Goal: Information Seeking & Learning: Learn about a topic

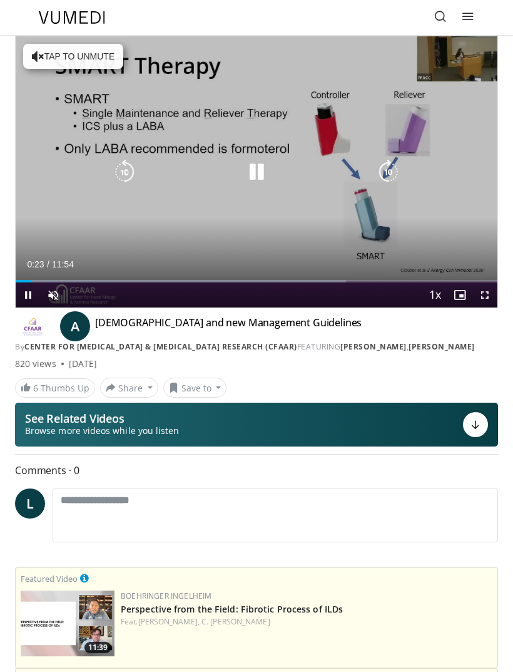
click at [442, 23] on icon at bounding box center [441, 16] width 13 height 13
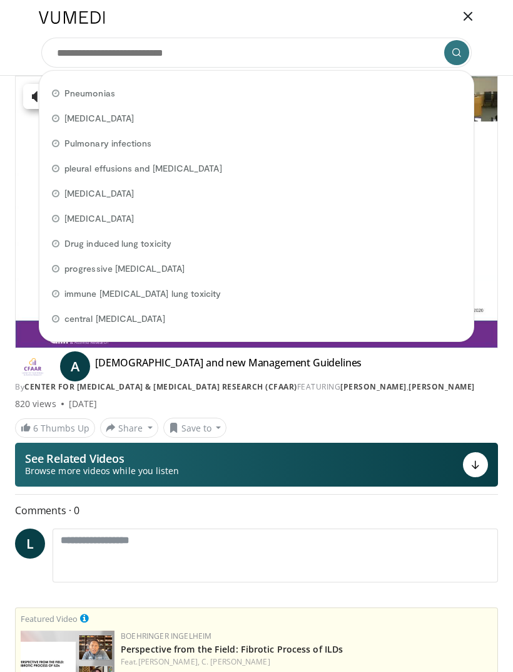
click at [97, 86] on div "Pneumonias" at bounding box center [256, 93] width 424 height 25
type input "**********"
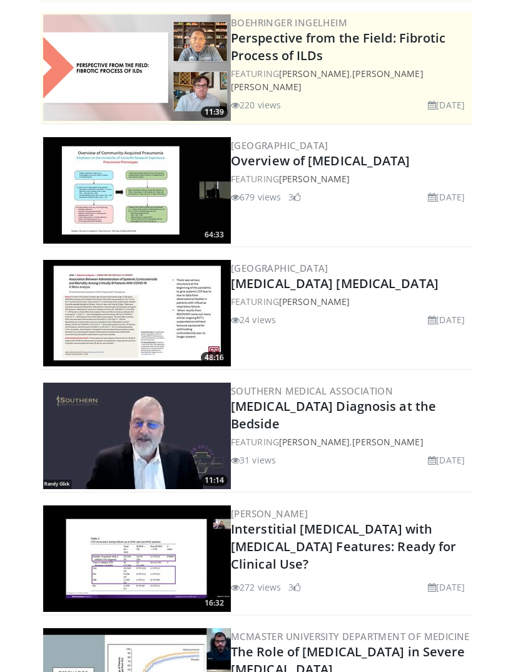
scroll to position [186, 0]
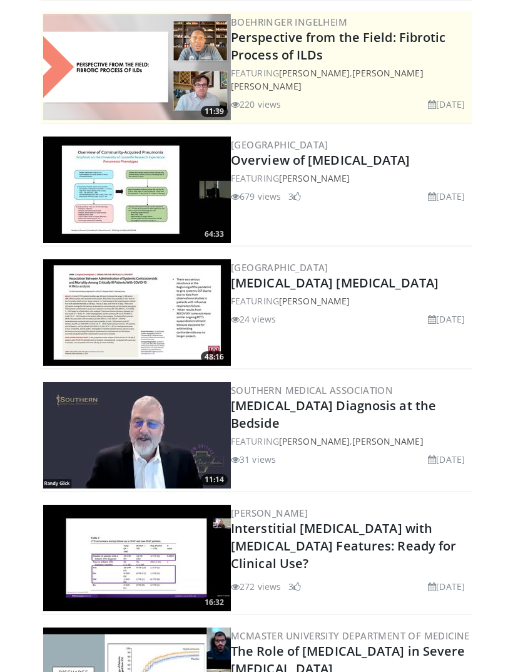
click at [306, 155] on link "Overview of Pneumonia" at bounding box center [321, 160] width 180 height 17
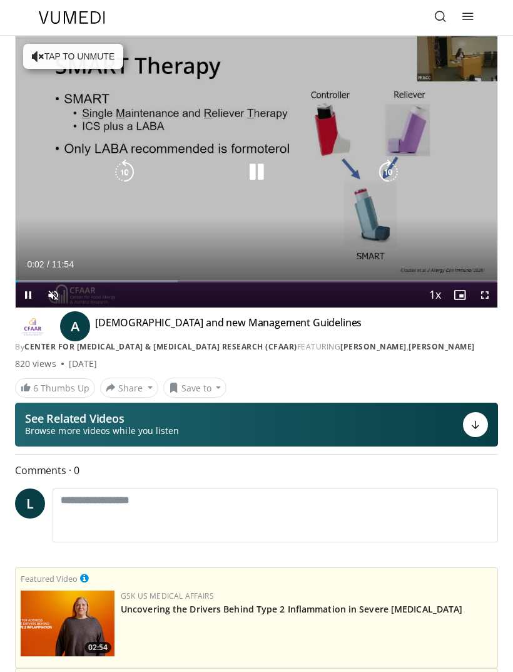
click at [438, 16] on icon at bounding box center [441, 16] width 13 height 13
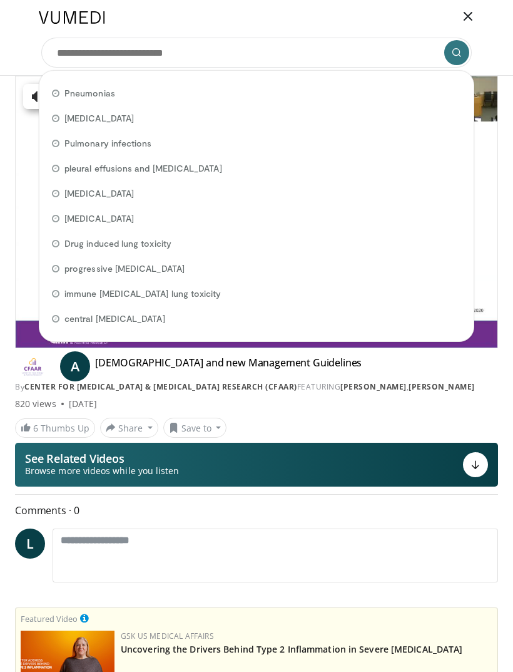
click at [103, 91] on span "Pneumonias" at bounding box center [89, 93] width 51 height 13
type input "**********"
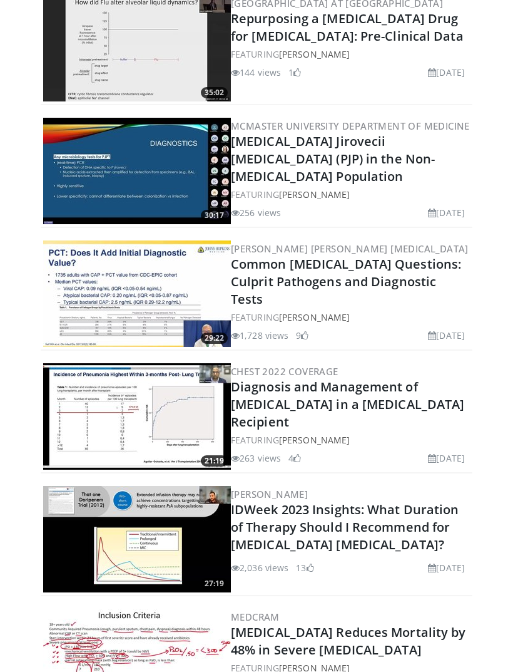
scroll to position [1181, 0]
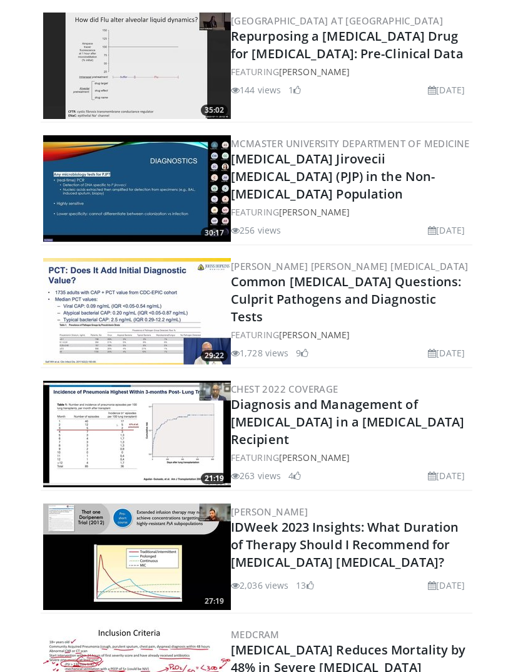
click at [323, 290] on link "Common [MEDICAL_DATA] Questions: Culprit Pathogens and Diagnostic Tests" at bounding box center [346, 300] width 230 height 52
click at [136, 266] on img at bounding box center [137, 312] width 188 height 106
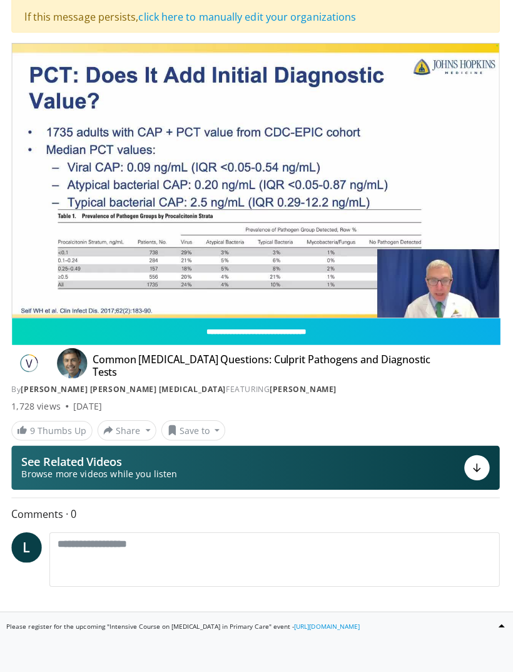
scroll to position [110, 0]
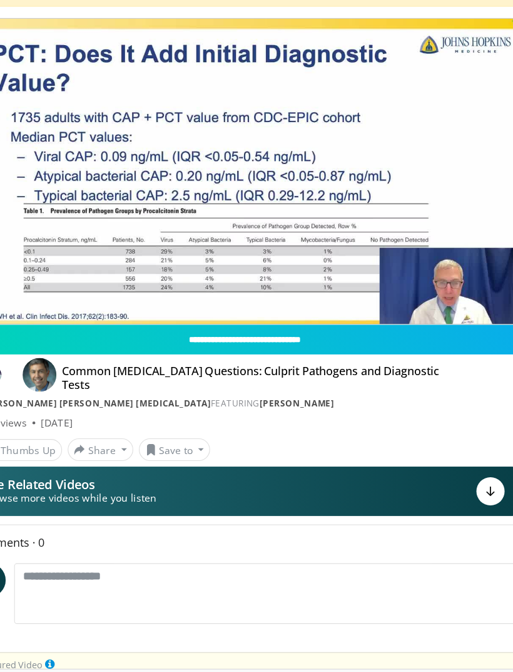
click at [401, 136] on div "10 seconds Tap to unmute" at bounding box center [257, 163] width 482 height 271
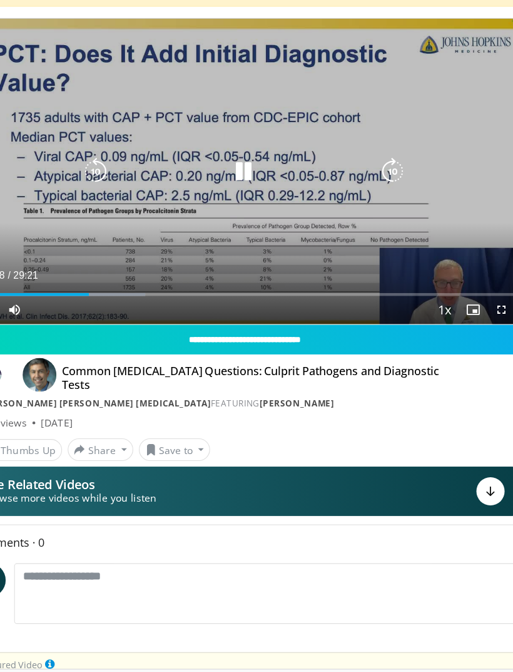
click at [244, 157] on icon "Video Player" at bounding box center [256, 163] width 25 height 25
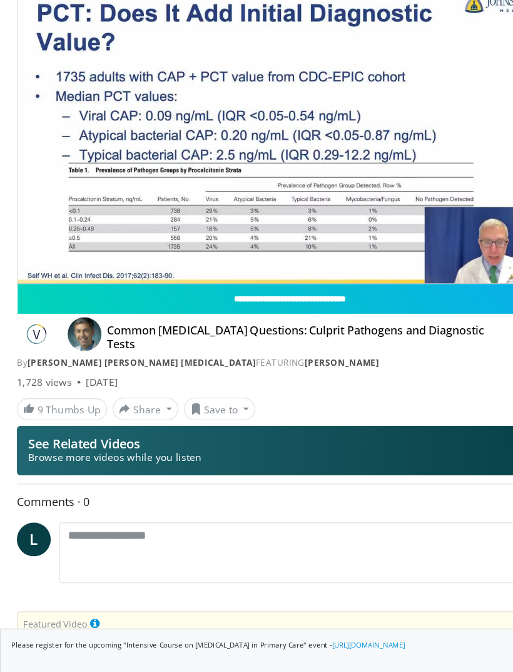
click at [43, 176] on div "10 seconds Tap to unmute" at bounding box center [257, 163] width 482 height 271
